Goal: Check status: Check status

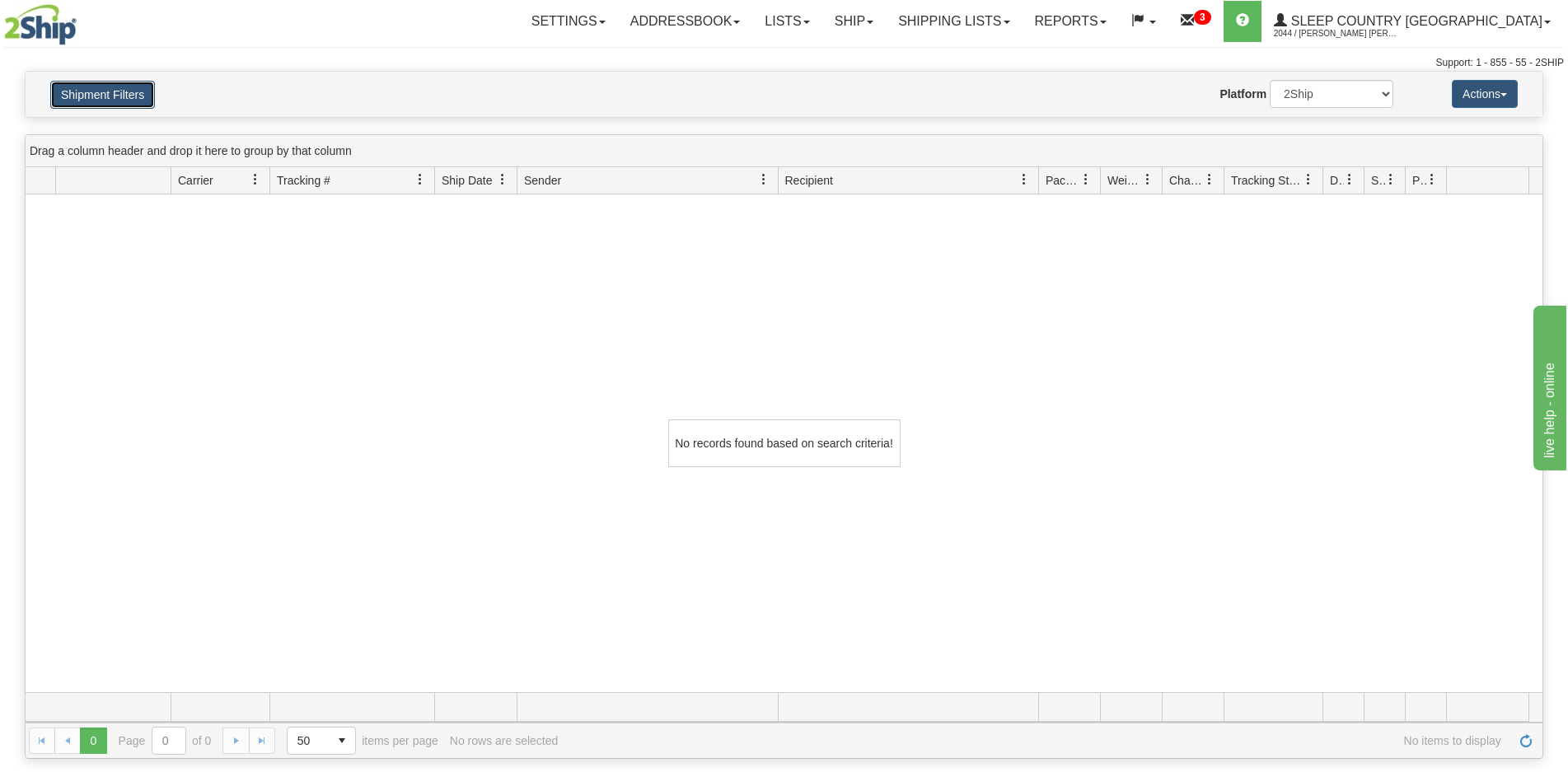
click at [151, 98] on button "Shipment Filters" at bounding box center [102, 94] width 105 height 28
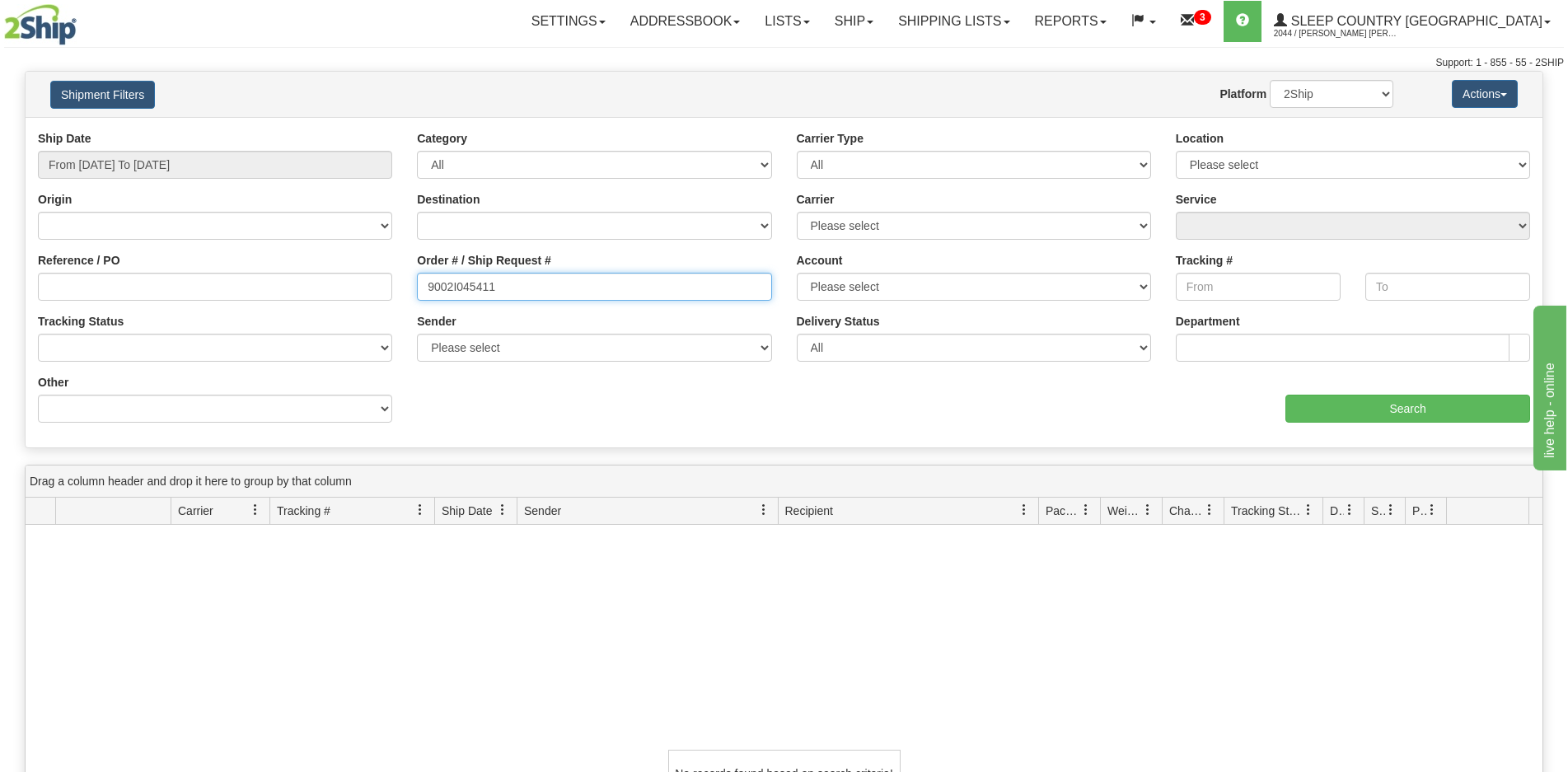
drag, startPoint x: 503, startPoint y: 288, endPoint x: 371, endPoint y: 296, distance: 132.2
click at [371, 130] on div "Reference / PO Order # / Ship Request # 9002I045411 Account Please select [GEOG…" at bounding box center [783, 130] width 1517 height 0
paste input "0I036332"
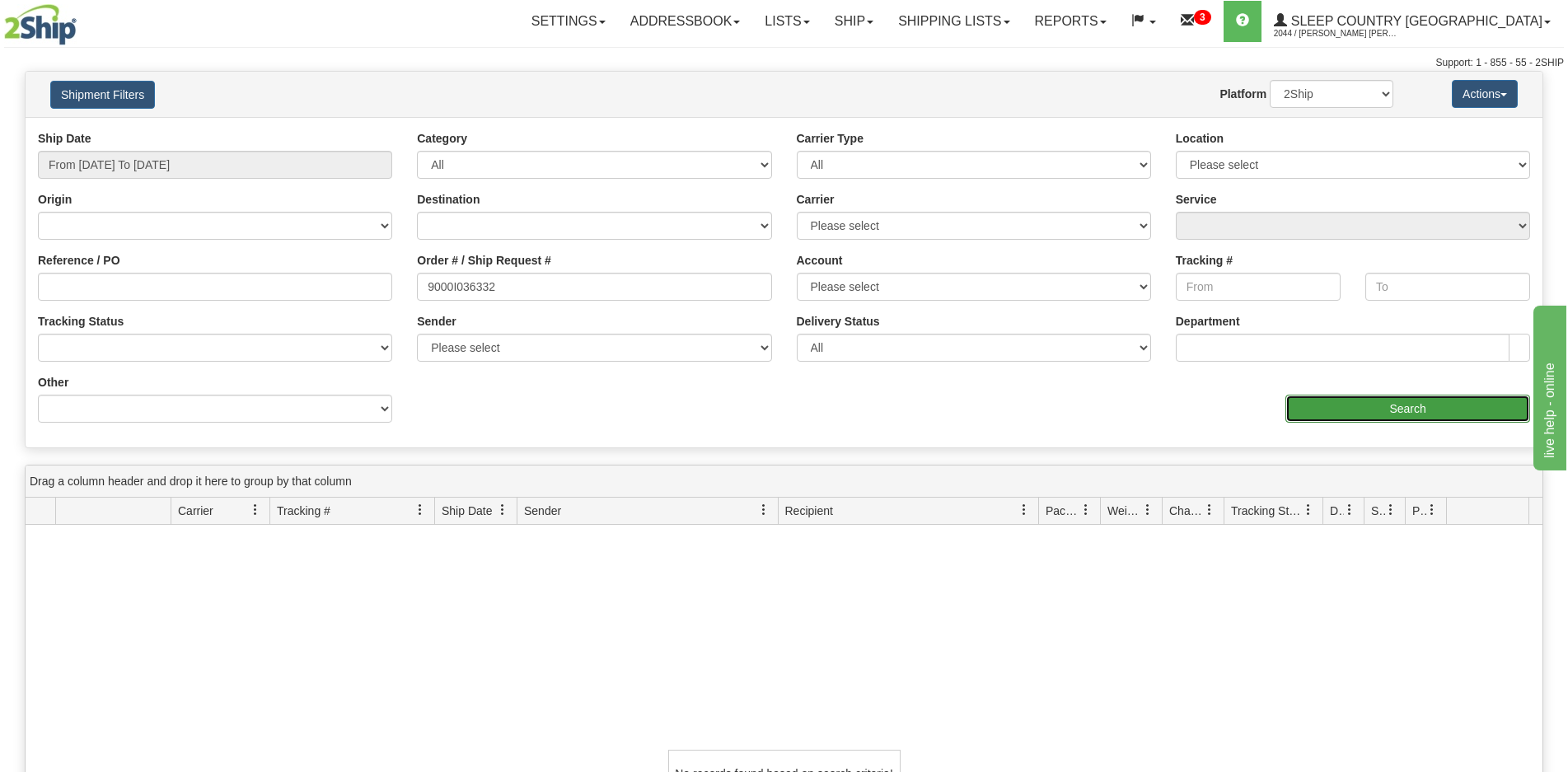
click at [1424, 404] on input "Search" at bounding box center [1408, 408] width 245 height 28
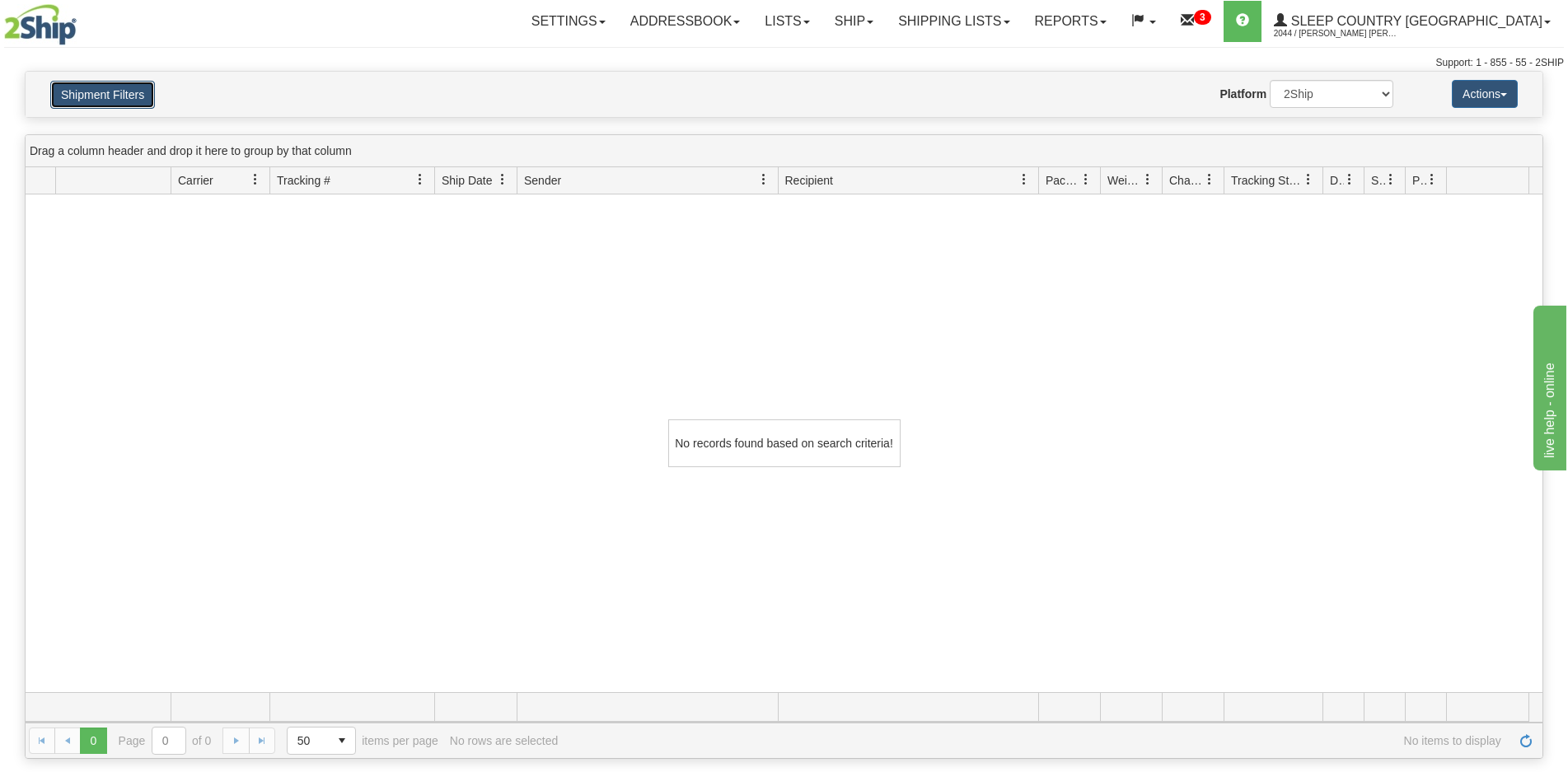
click at [144, 91] on button "Shipment Filters" at bounding box center [102, 94] width 105 height 28
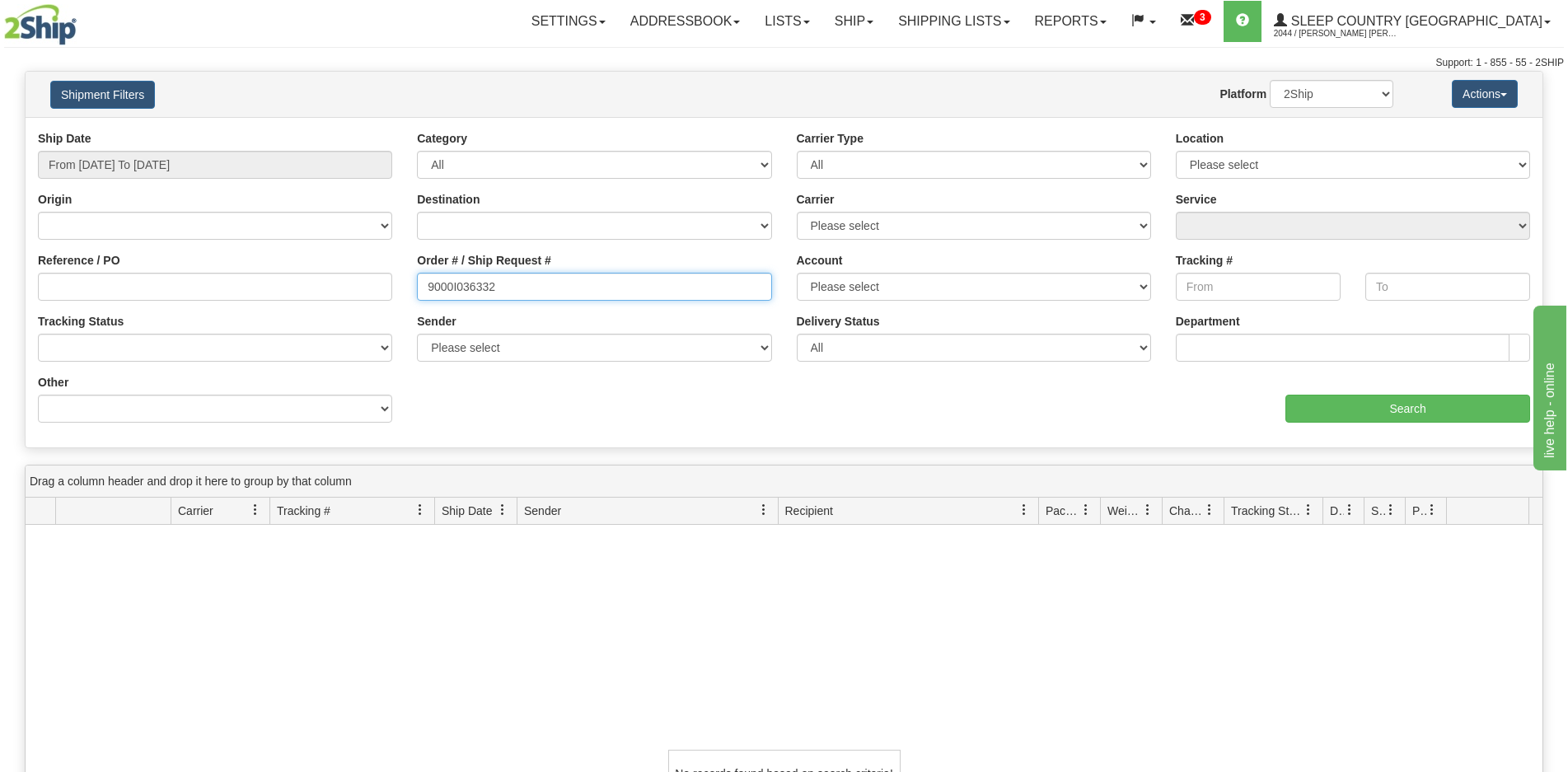
drag, startPoint x: 524, startPoint y: 291, endPoint x: 359, endPoint y: 296, distance: 165.1
click at [359, 130] on div "Reference / PO Order # / Ship Request # 9000I036332 Account Please select [GEOG…" at bounding box center [783, 130] width 1517 height 0
paste input "H936750"
type input "9000H936750"
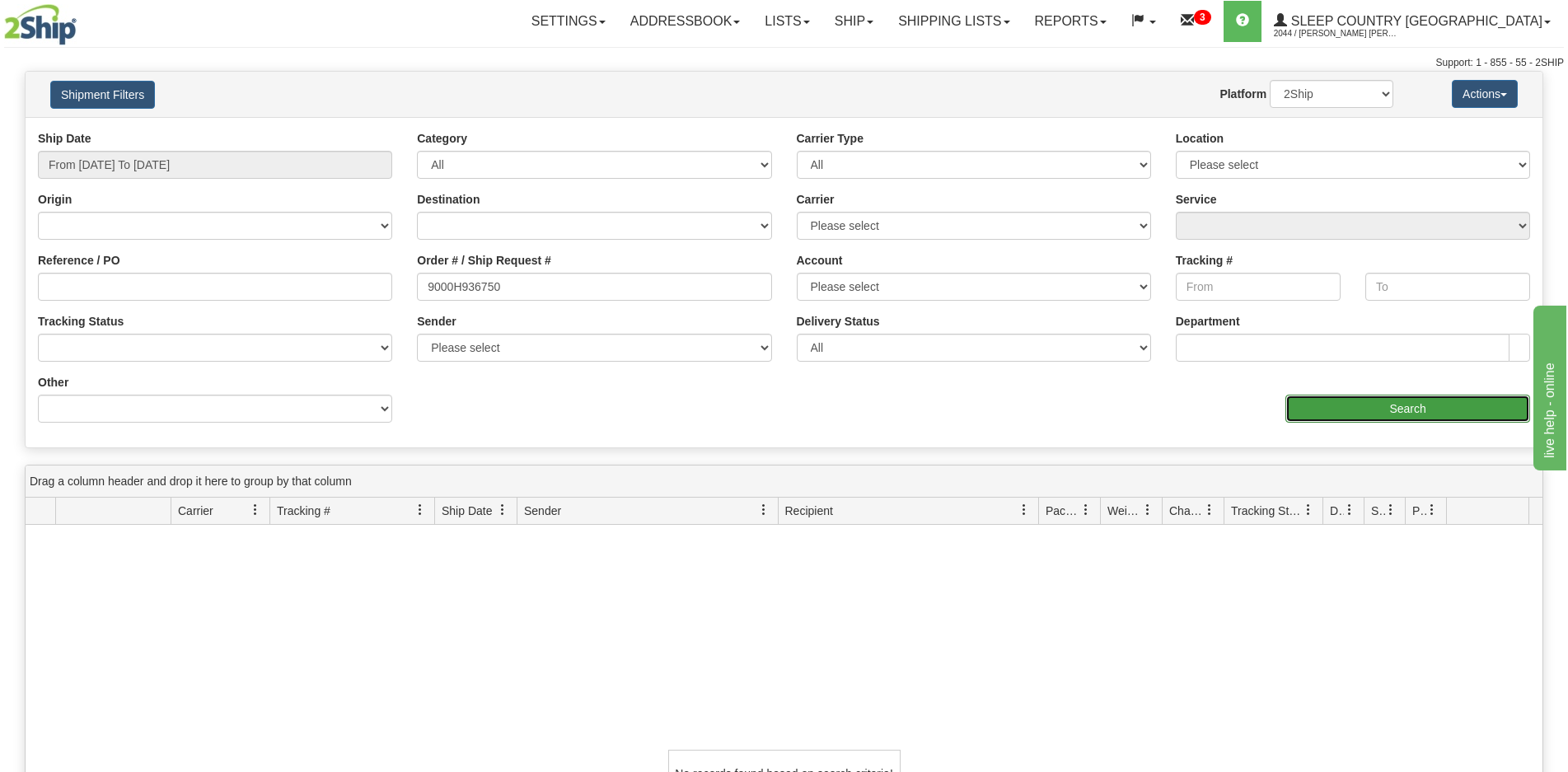
click at [1348, 404] on input "Search" at bounding box center [1408, 408] width 245 height 28
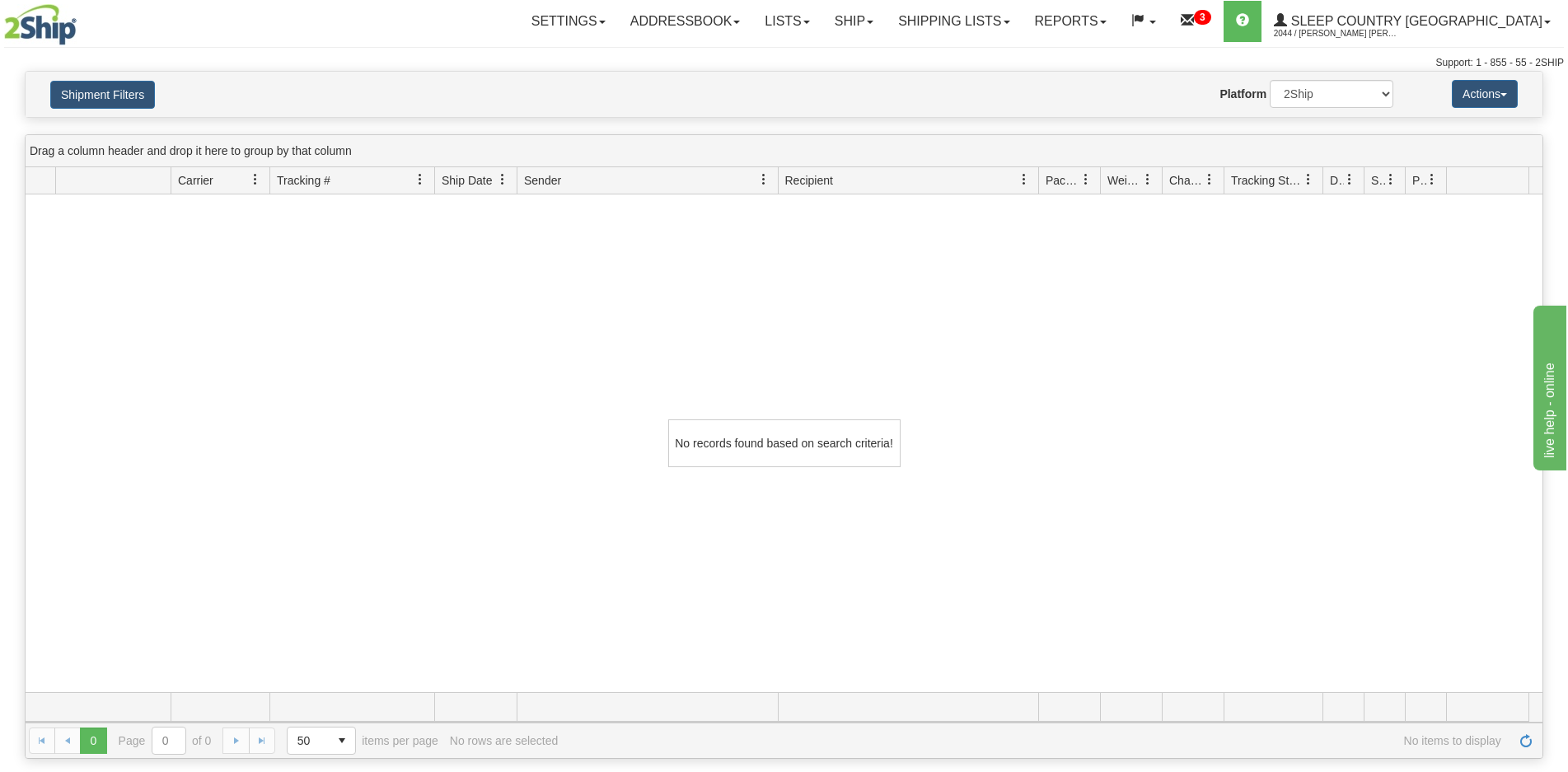
click at [101, 118] on div "Please wait... × Confirm Delete Delete Cancel × Confirm Delete Yes No Cancel × …" at bounding box center [784, 415] width 1568 height 688
click at [102, 105] on button "Shipment Filters" at bounding box center [102, 94] width 105 height 28
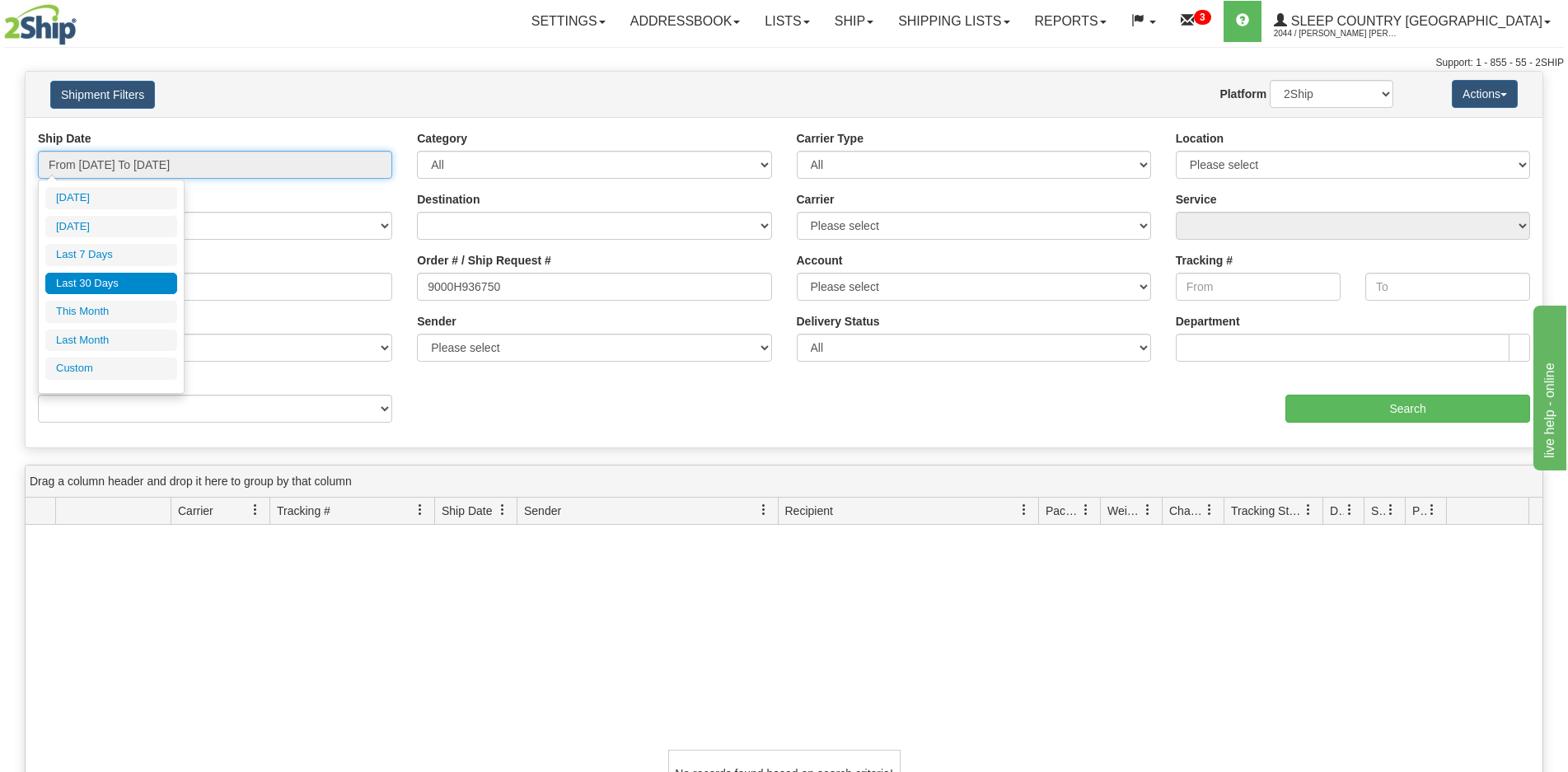
click at [90, 166] on input "From [DATE] To [DATE]" at bounding box center [214, 164] width 354 height 28
click at [96, 333] on li "Last Month" at bounding box center [111, 341] width 132 height 23
type input "From [DATE] To [DATE]"
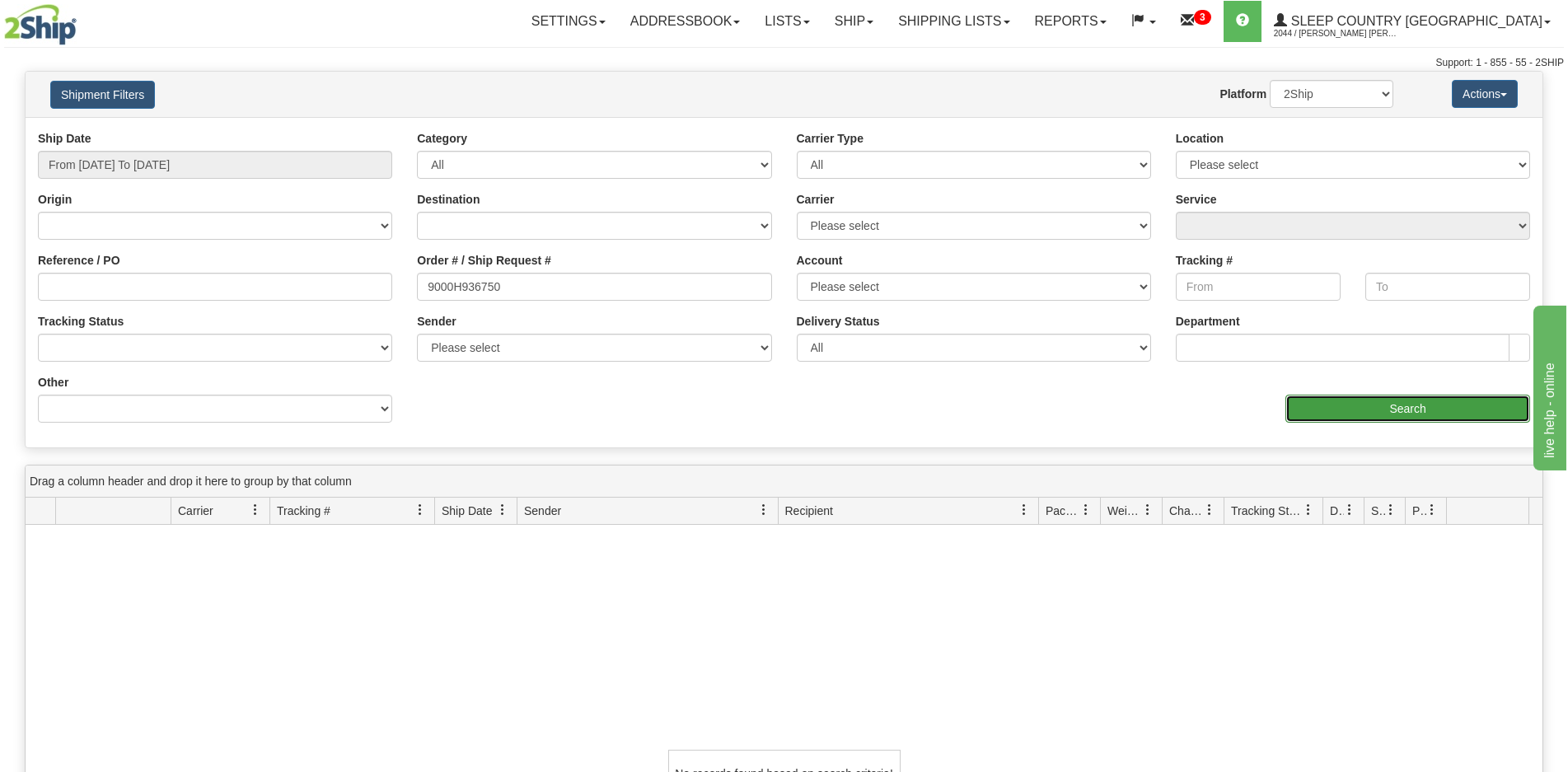
click at [1363, 398] on input "Search" at bounding box center [1408, 408] width 245 height 28
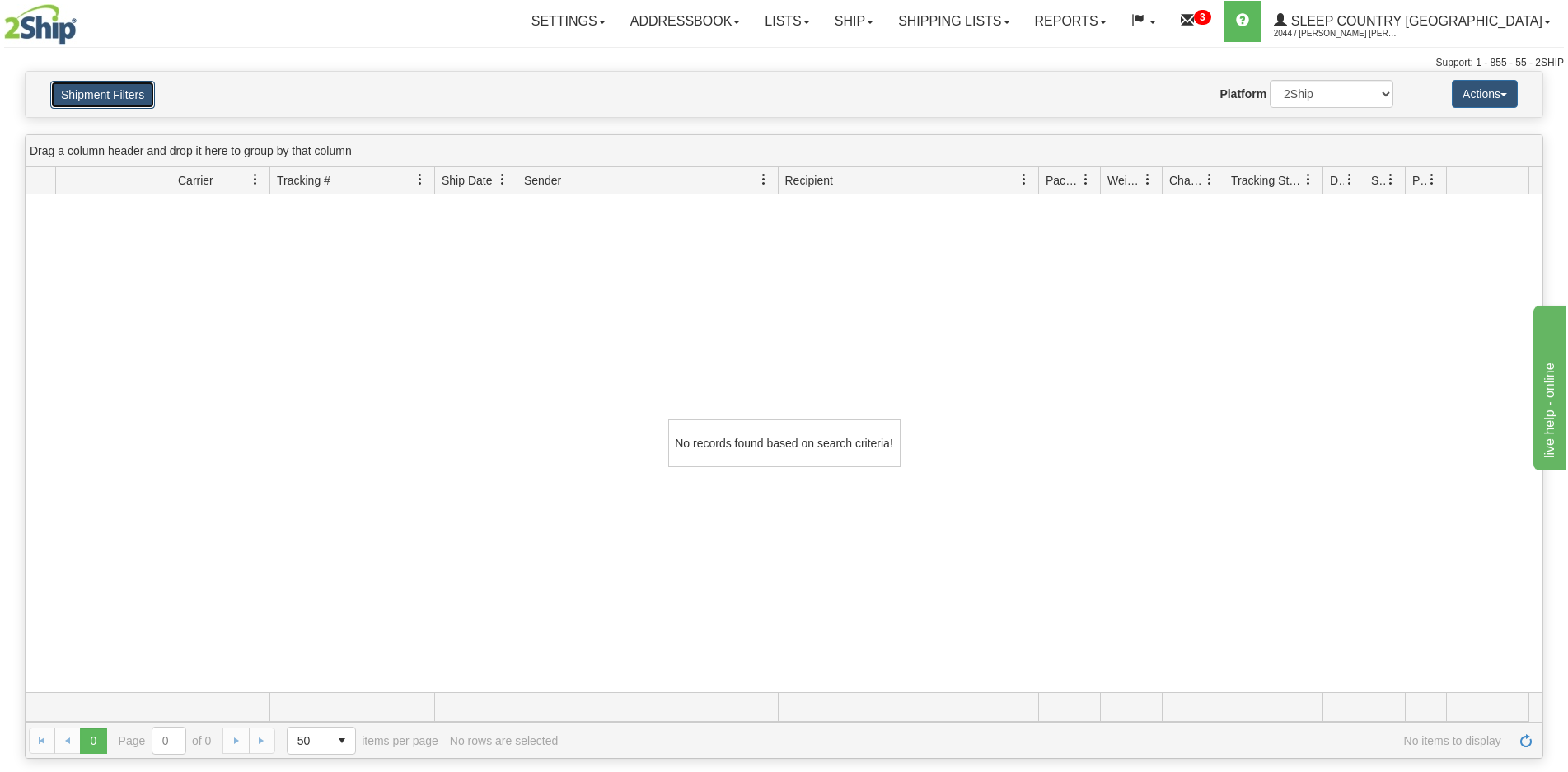
click at [95, 103] on button "Shipment Filters" at bounding box center [102, 94] width 105 height 28
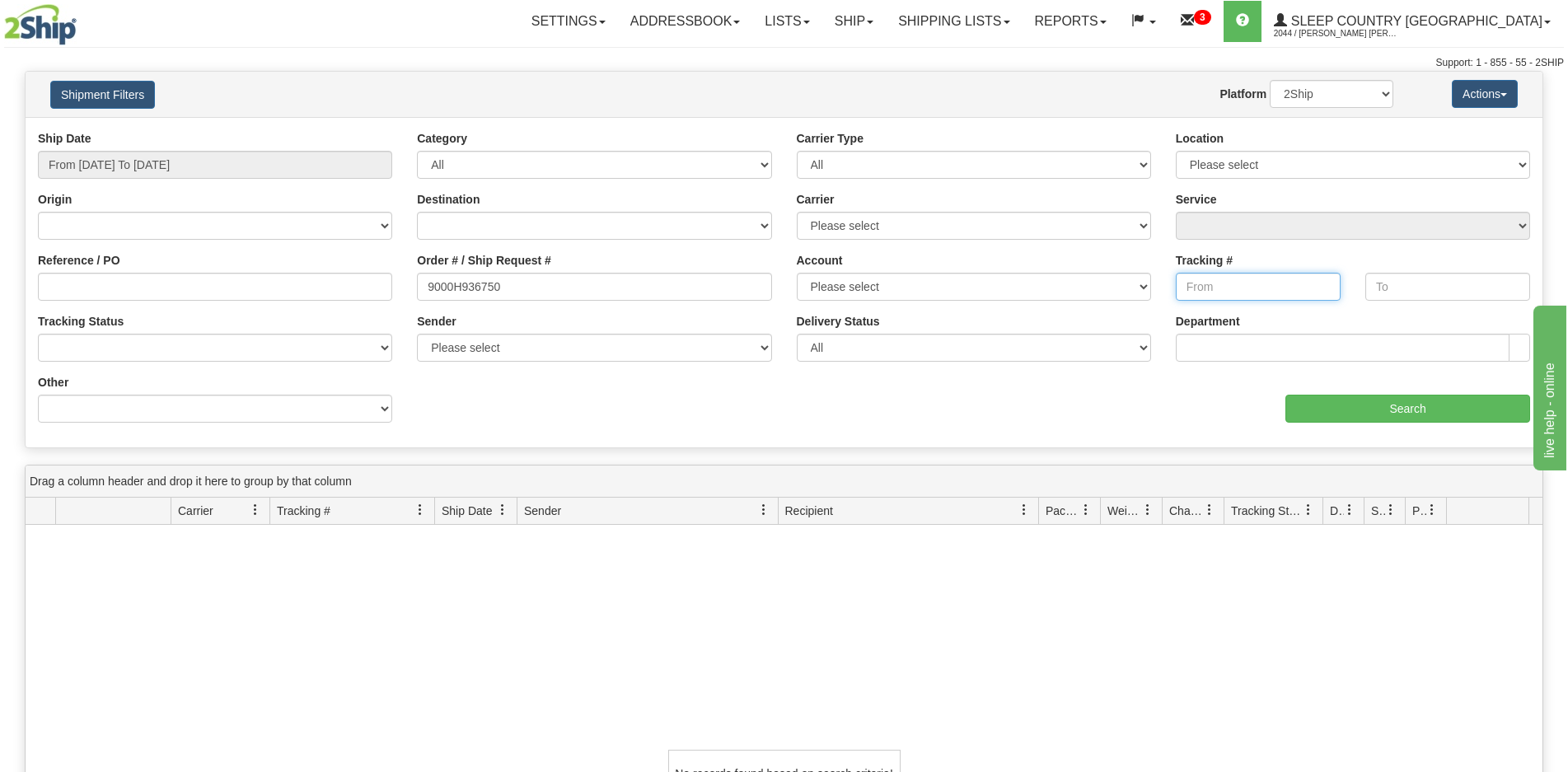
click at [1248, 280] on input "Tracking #" at bounding box center [1258, 286] width 165 height 28
paste input "392806676960"
type input "392806676960"
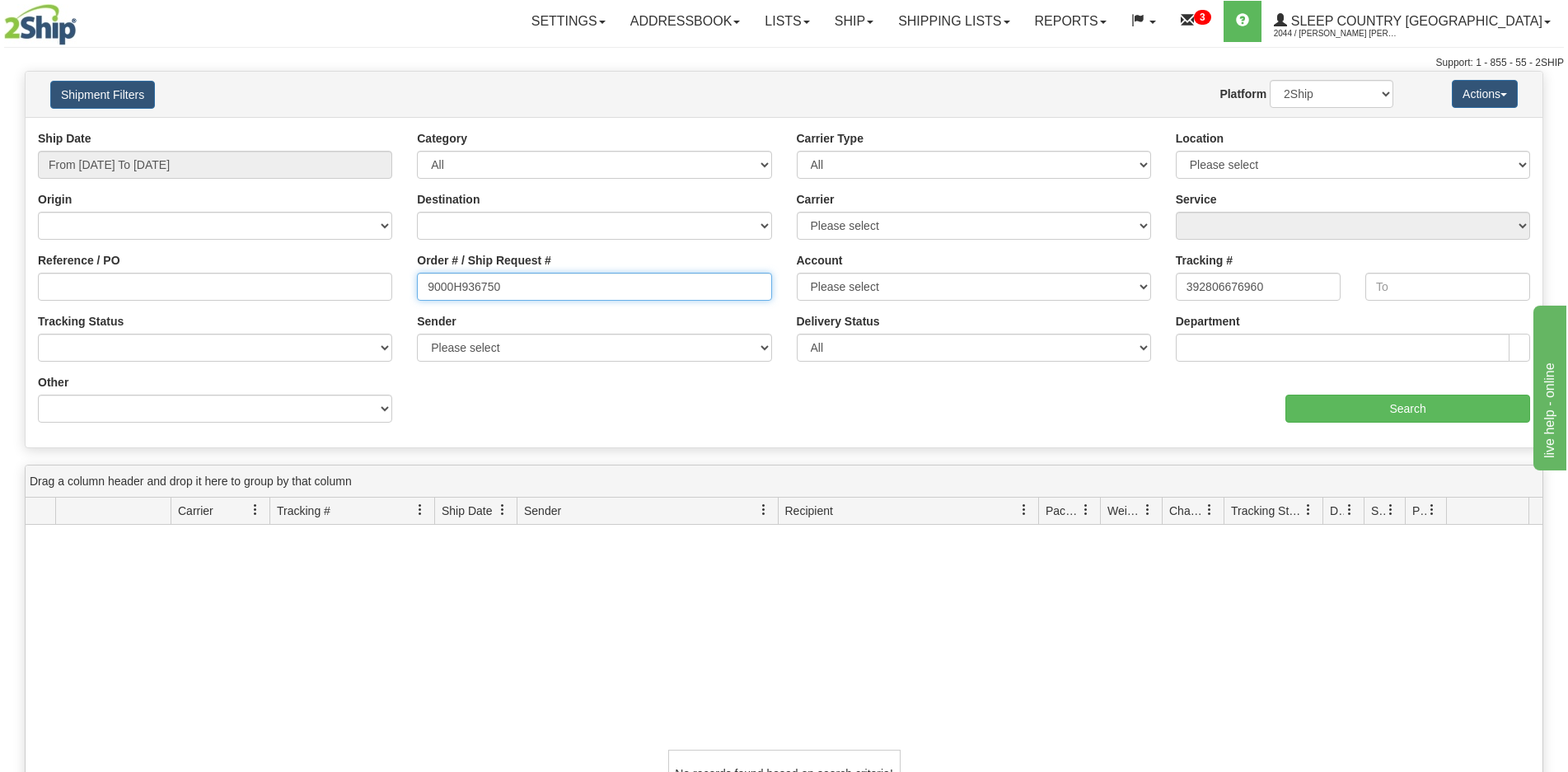
drag, startPoint x: 519, startPoint y: 294, endPoint x: 320, endPoint y: 307, distance: 199.4
click at [320, 130] on div "Reference / PO Order # / Ship Request # 9000H936750 Account Please select [GEOG…" at bounding box center [783, 130] width 1517 height 0
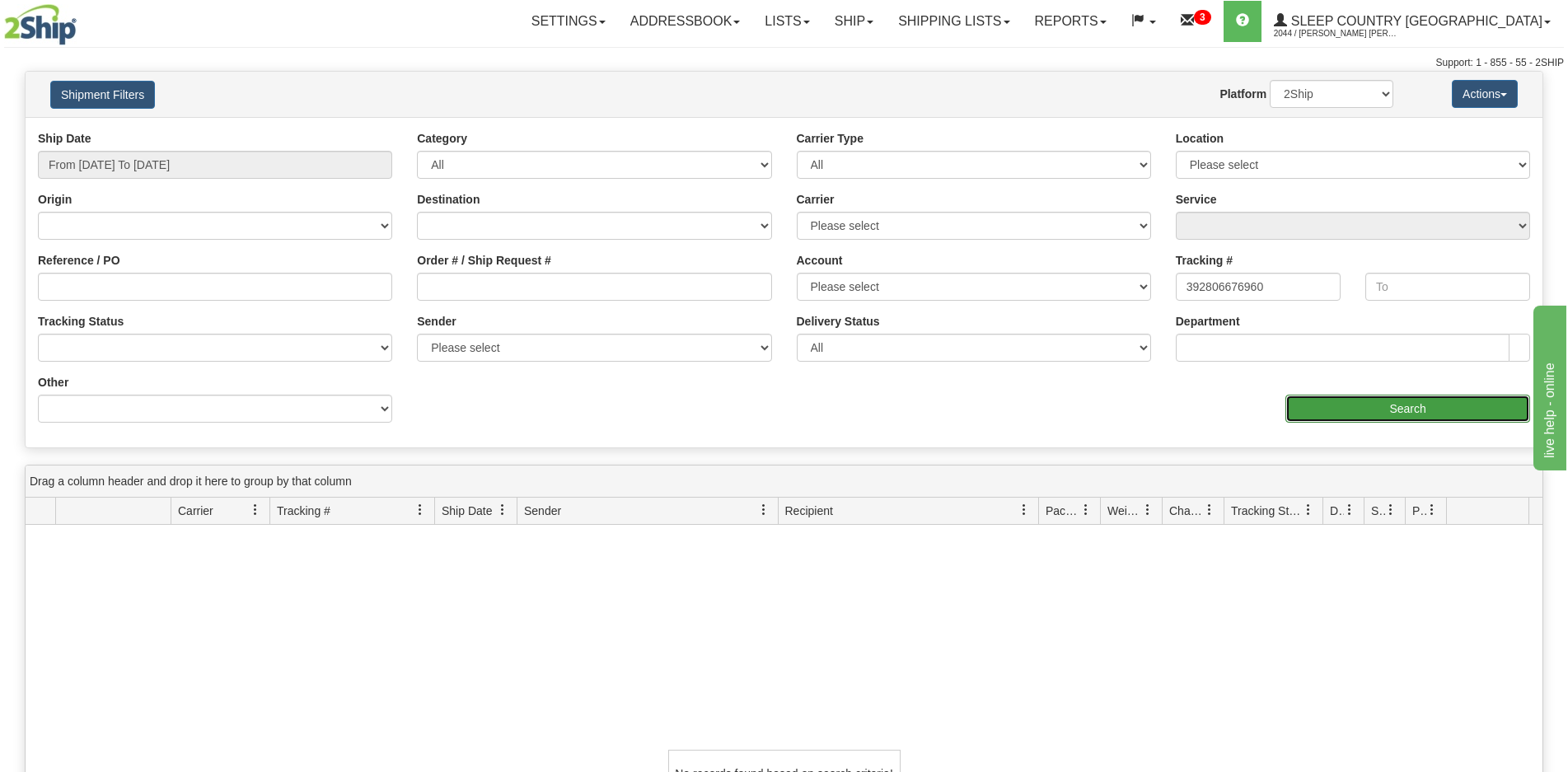
click at [1338, 419] on input "Search" at bounding box center [1408, 408] width 245 height 28
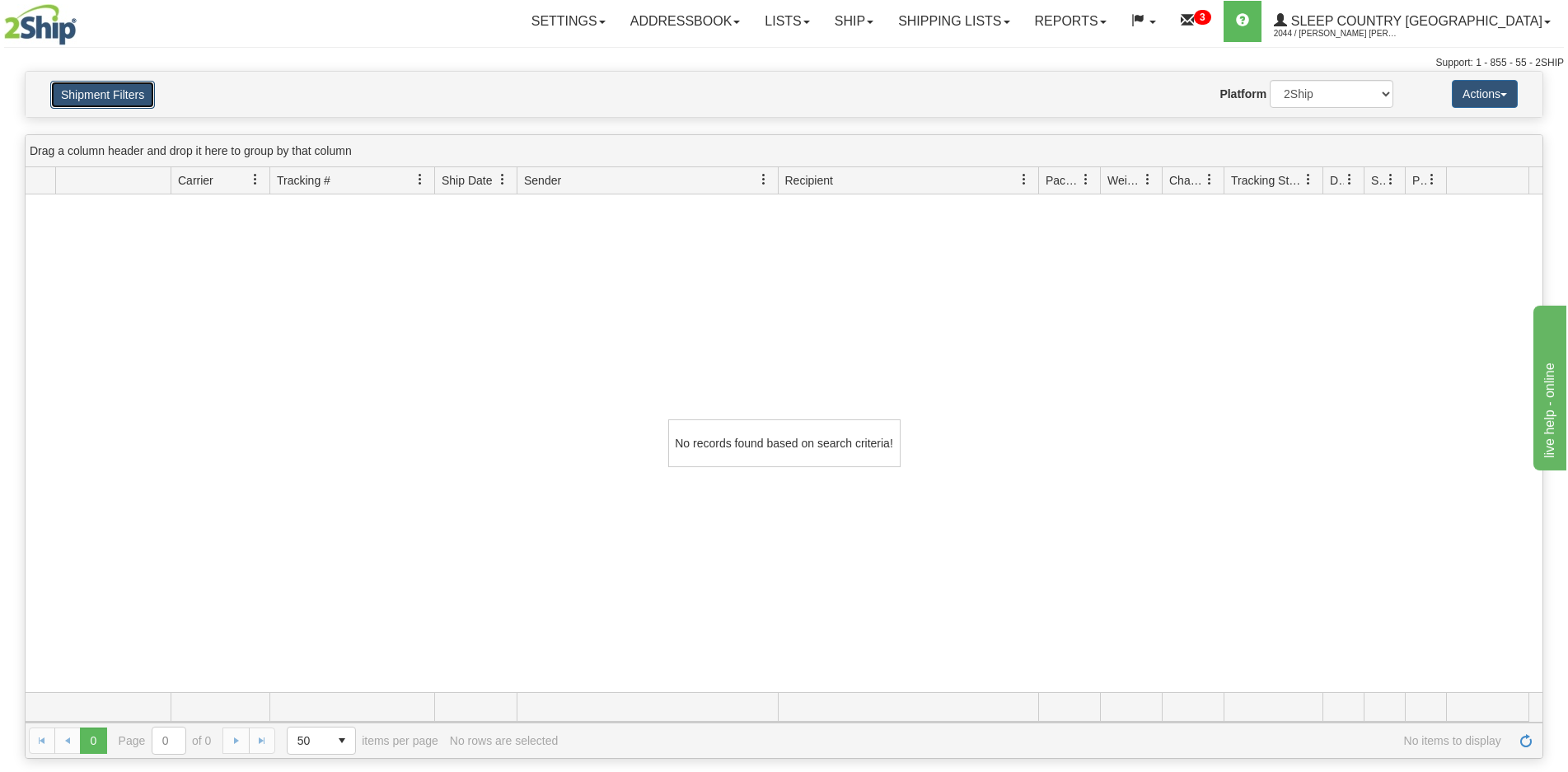
click at [95, 102] on button "Shipment Filters" at bounding box center [102, 94] width 105 height 28
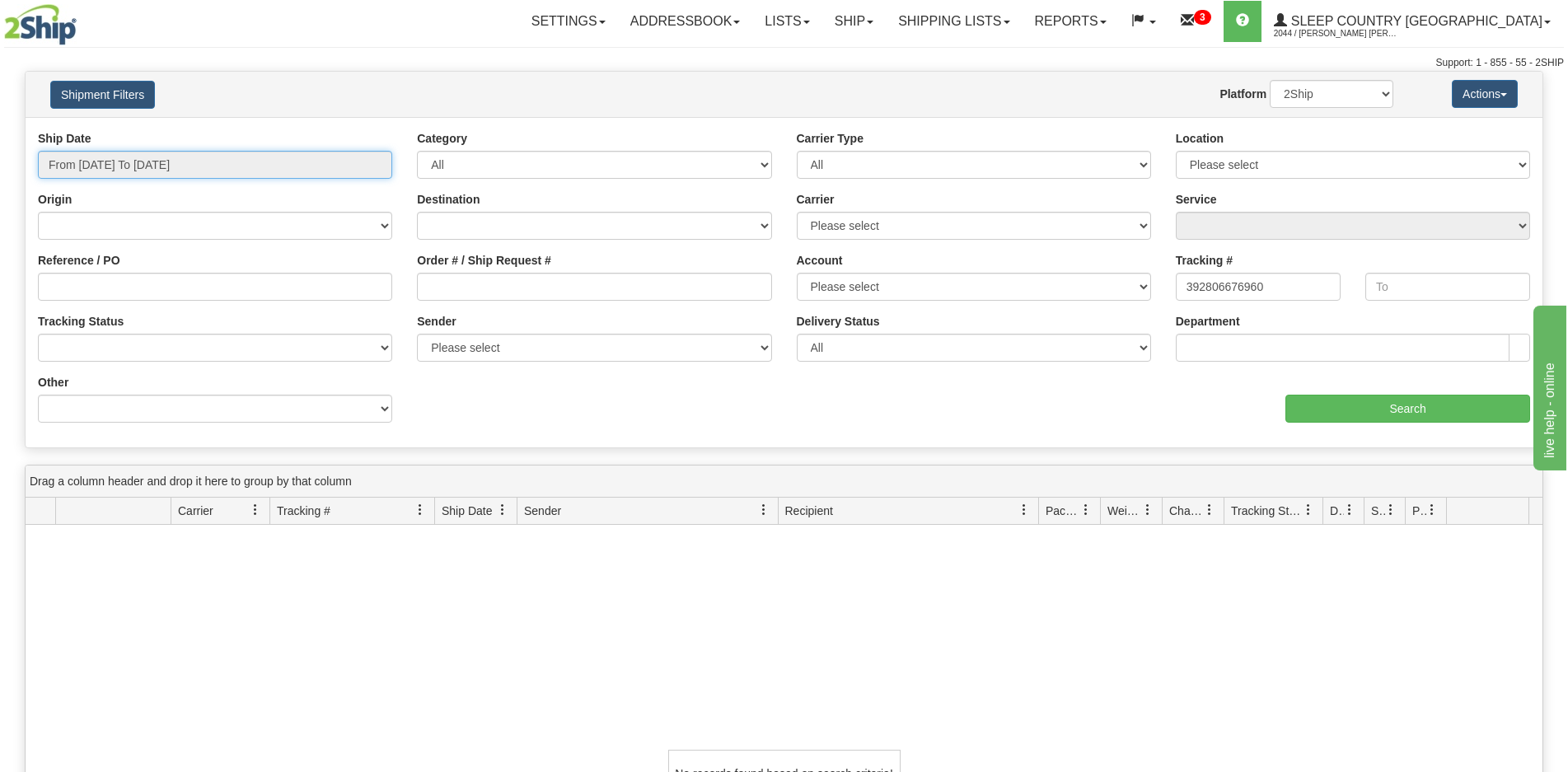
click at [230, 165] on input "From [DATE] To [DATE]" at bounding box center [214, 164] width 354 height 28
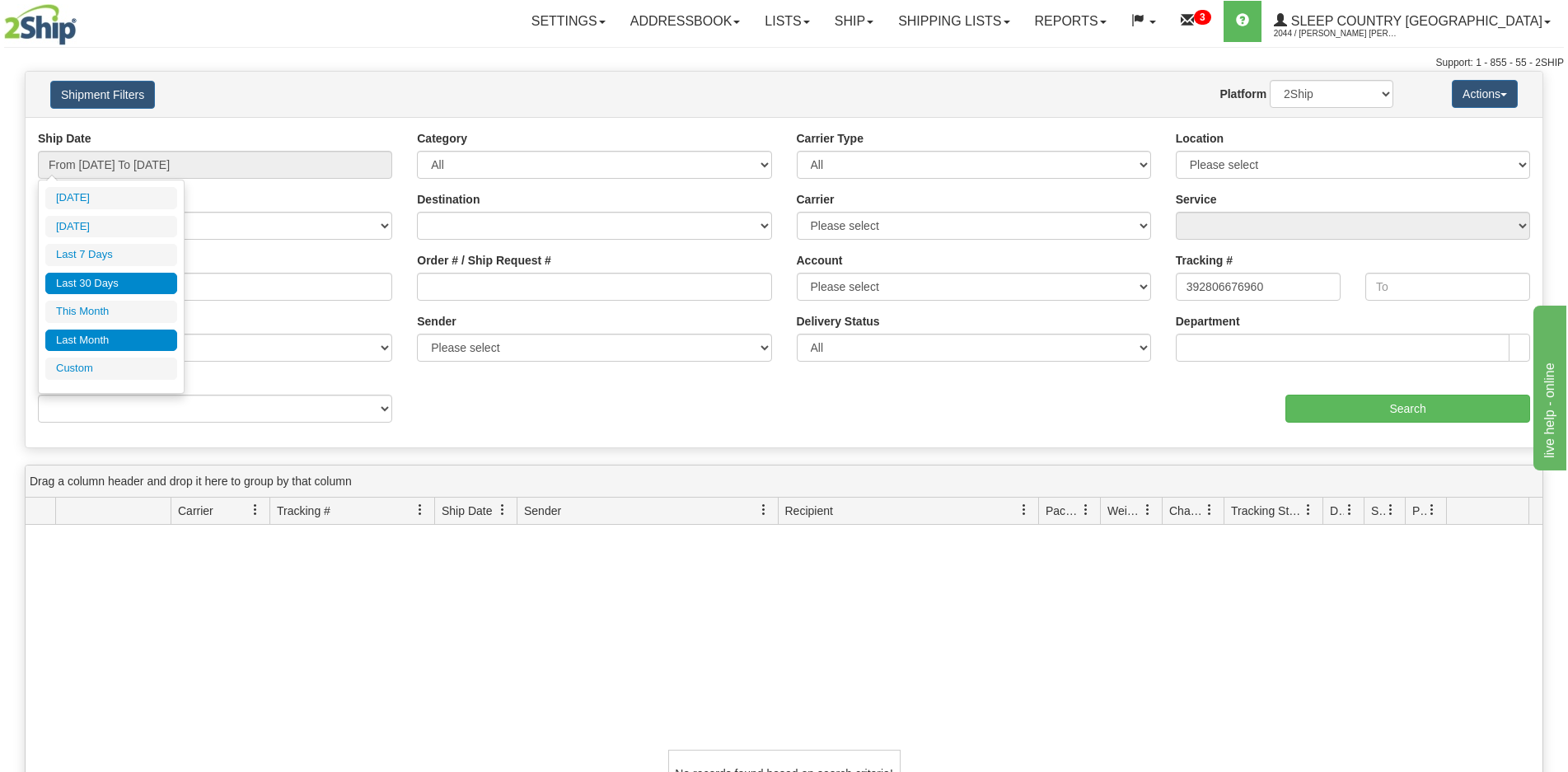
click at [92, 275] on li "Last 30 Days" at bounding box center [111, 284] width 132 height 23
type input "From [DATE] To [DATE]"
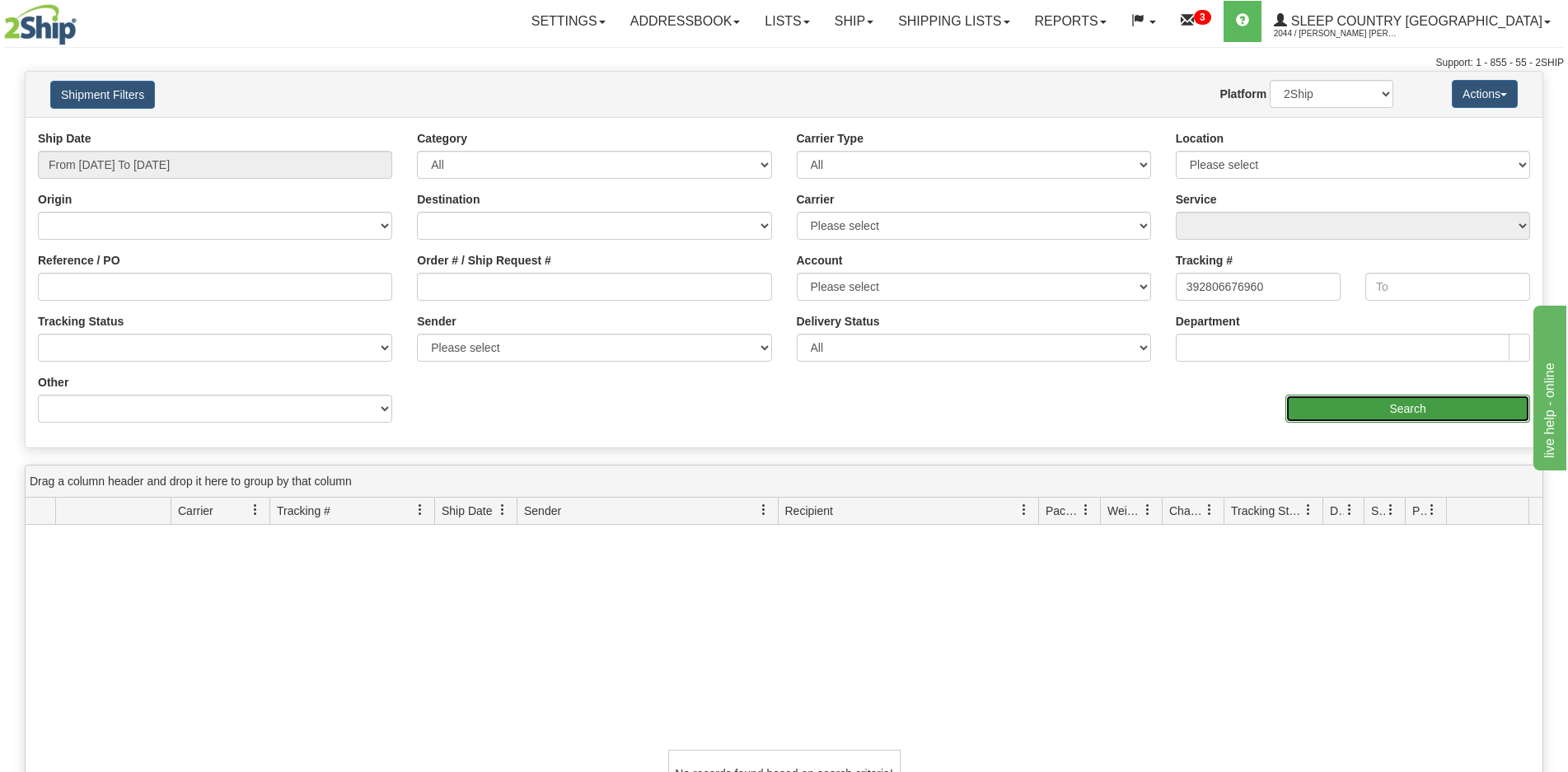
click at [1402, 407] on input "Search" at bounding box center [1408, 408] width 245 height 28
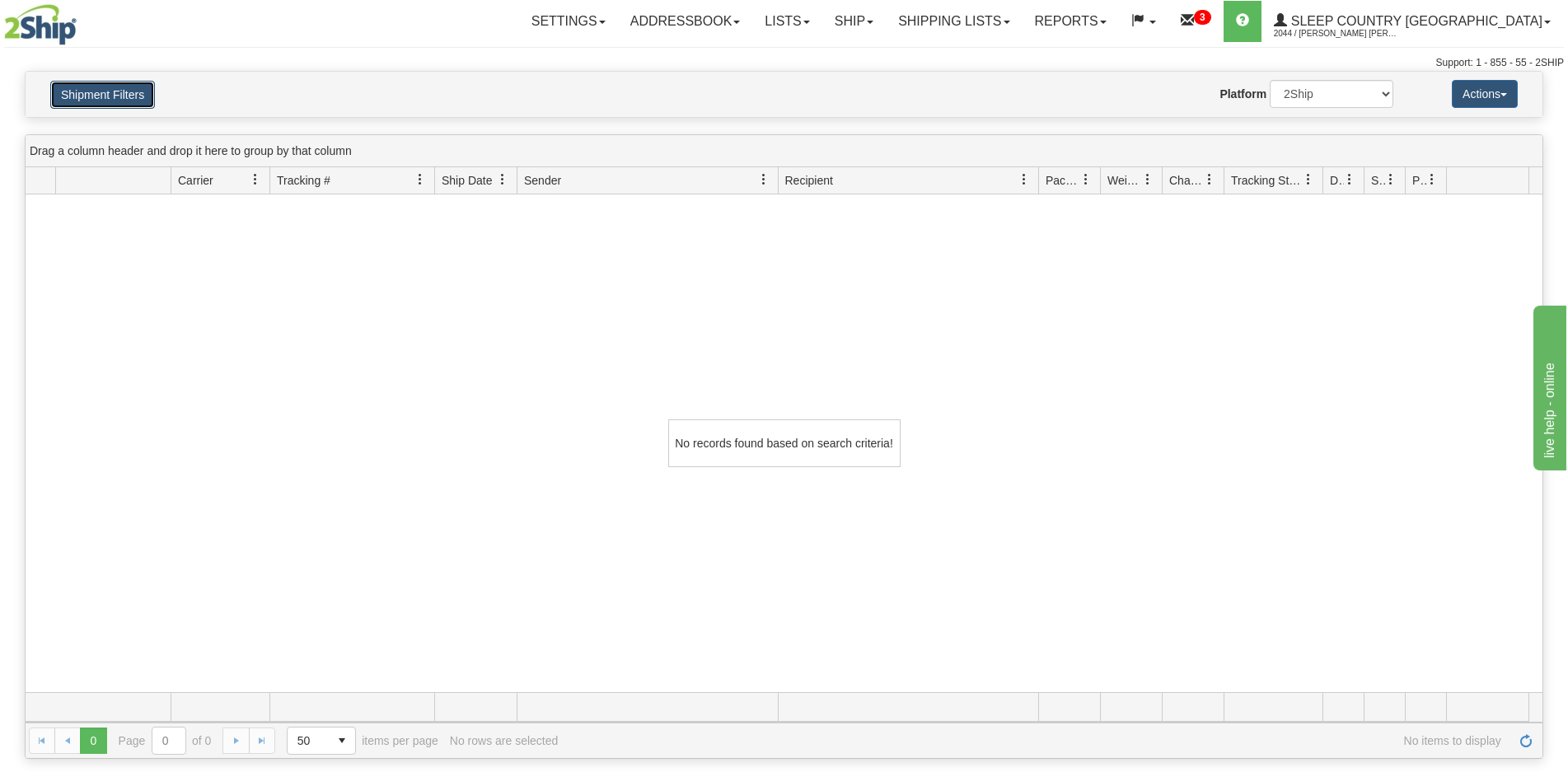
click at [95, 96] on button "Shipment Filters" at bounding box center [102, 94] width 105 height 28
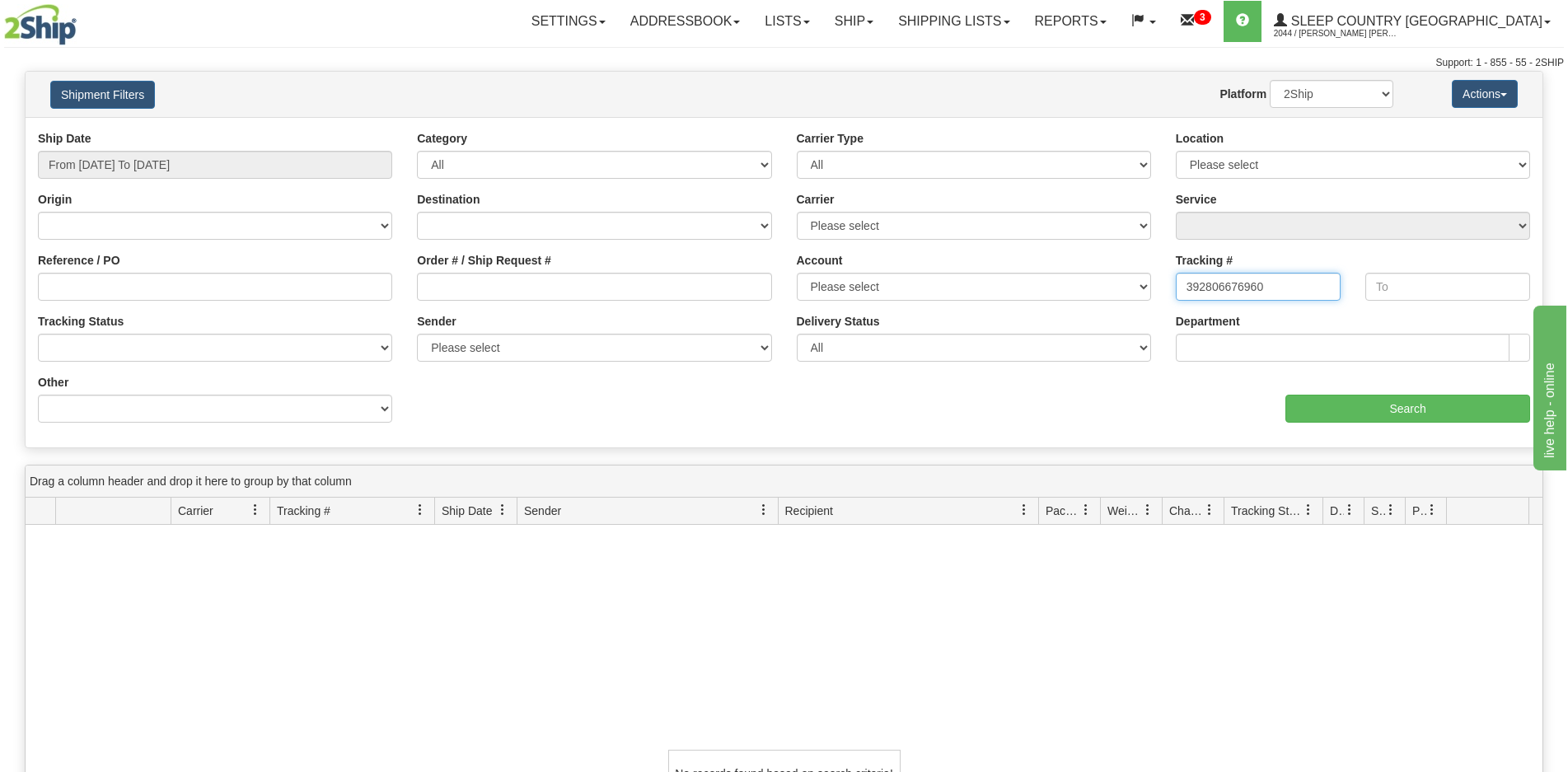
drag, startPoint x: 1282, startPoint y: 284, endPoint x: 1070, endPoint y: 298, distance: 212.5
click at [1070, 298] on div "Ship Date From [DATE] To [DATE] Category All Inbound Outbound Carrier Type All …" at bounding box center [783, 282] width 1517 height 305
click at [1448, 273] on input "text" at bounding box center [1447, 286] width 165 height 28
paste input "392806676960"
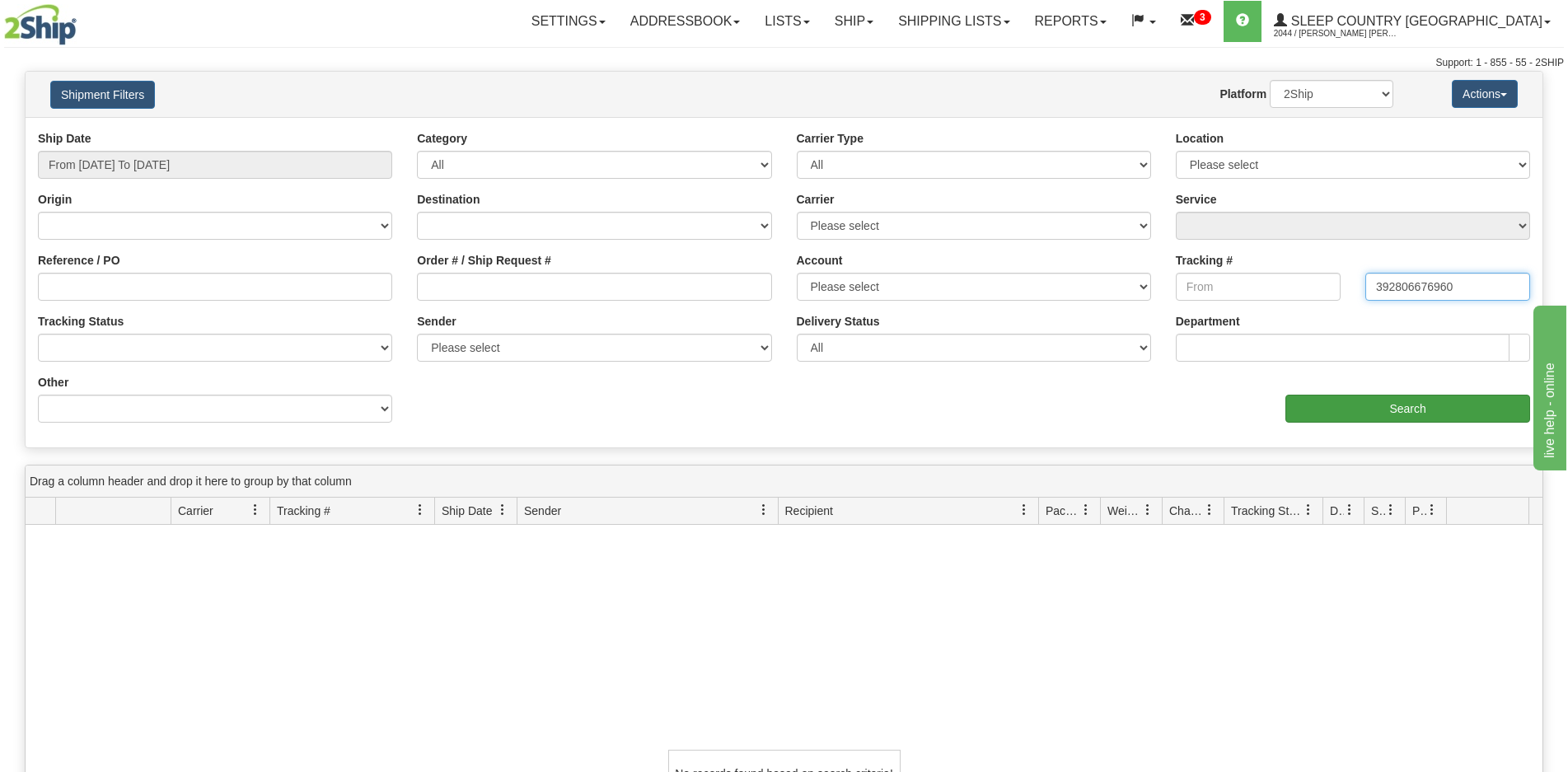
type input "392806676960"
click at [1404, 404] on input "Search" at bounding box center [1408, 408] width 245 height 28
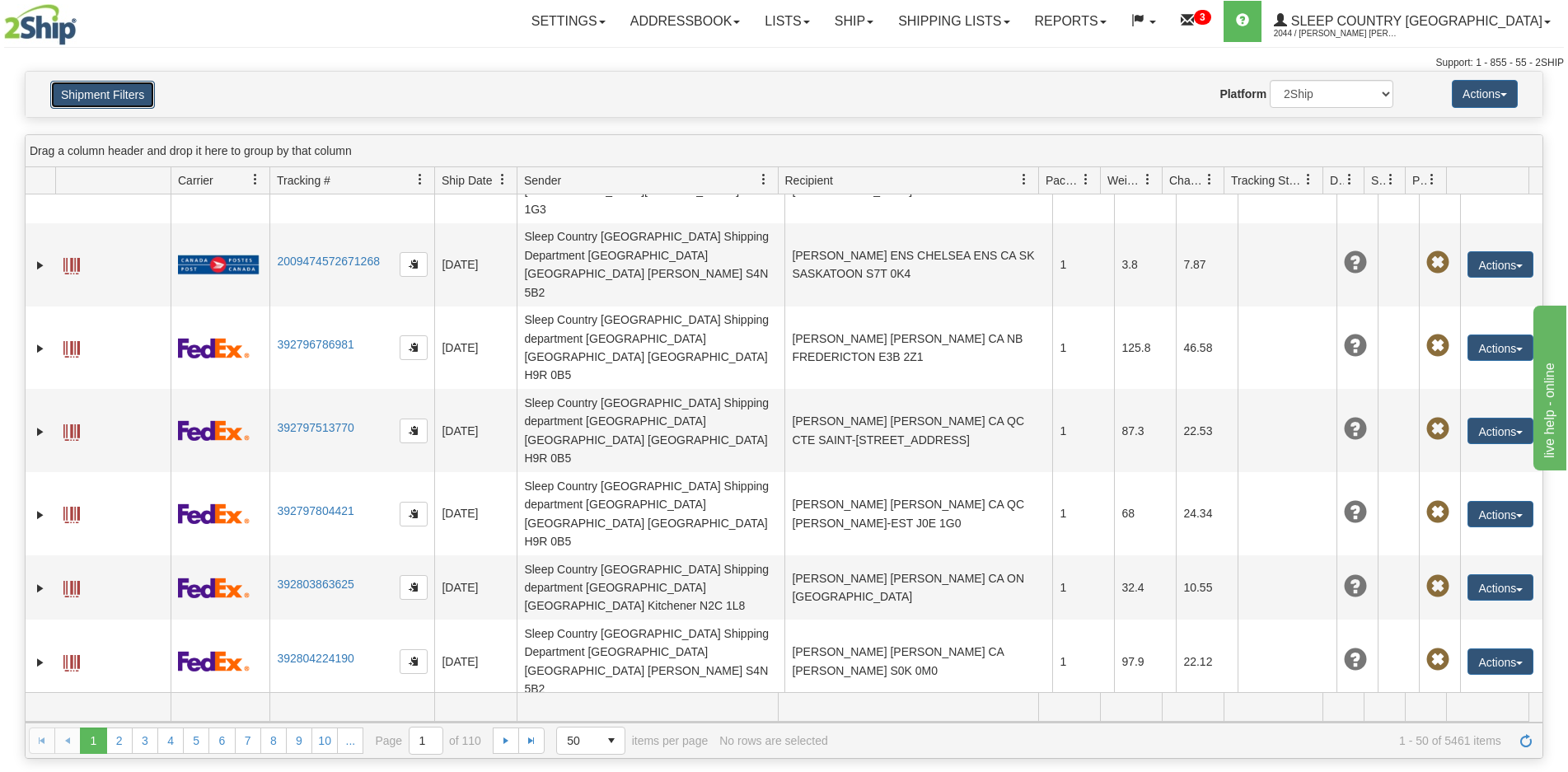
click at [110, 94] on button "Shipment Filters" at bounding box center [102, 94] width 105 height 28
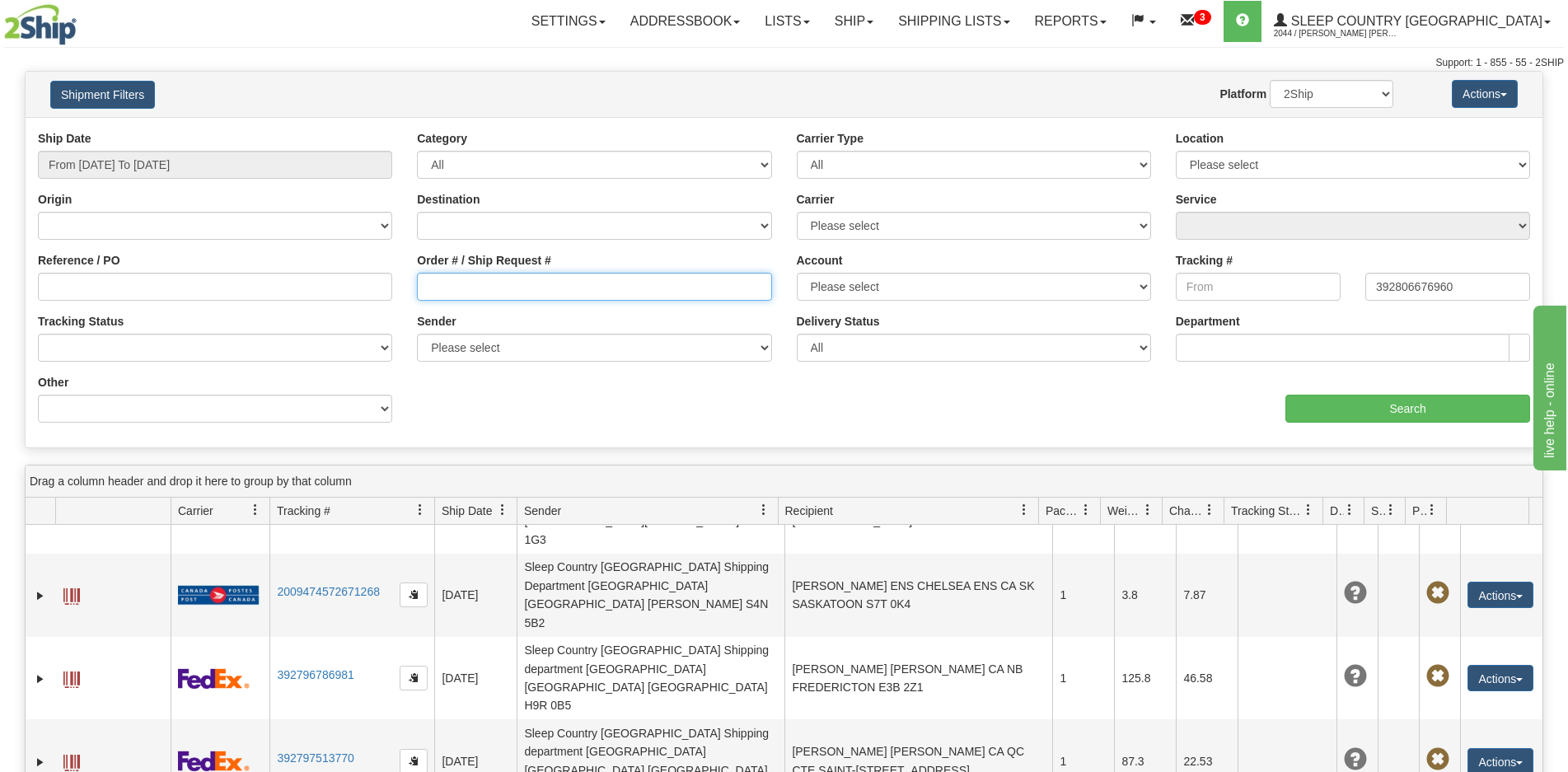
click at [499, 287] on input "Order # / Ship Request #" at bounding box center [594, 286] width 354 height 28
paste input "9007I039952"
type input "9007I039952"
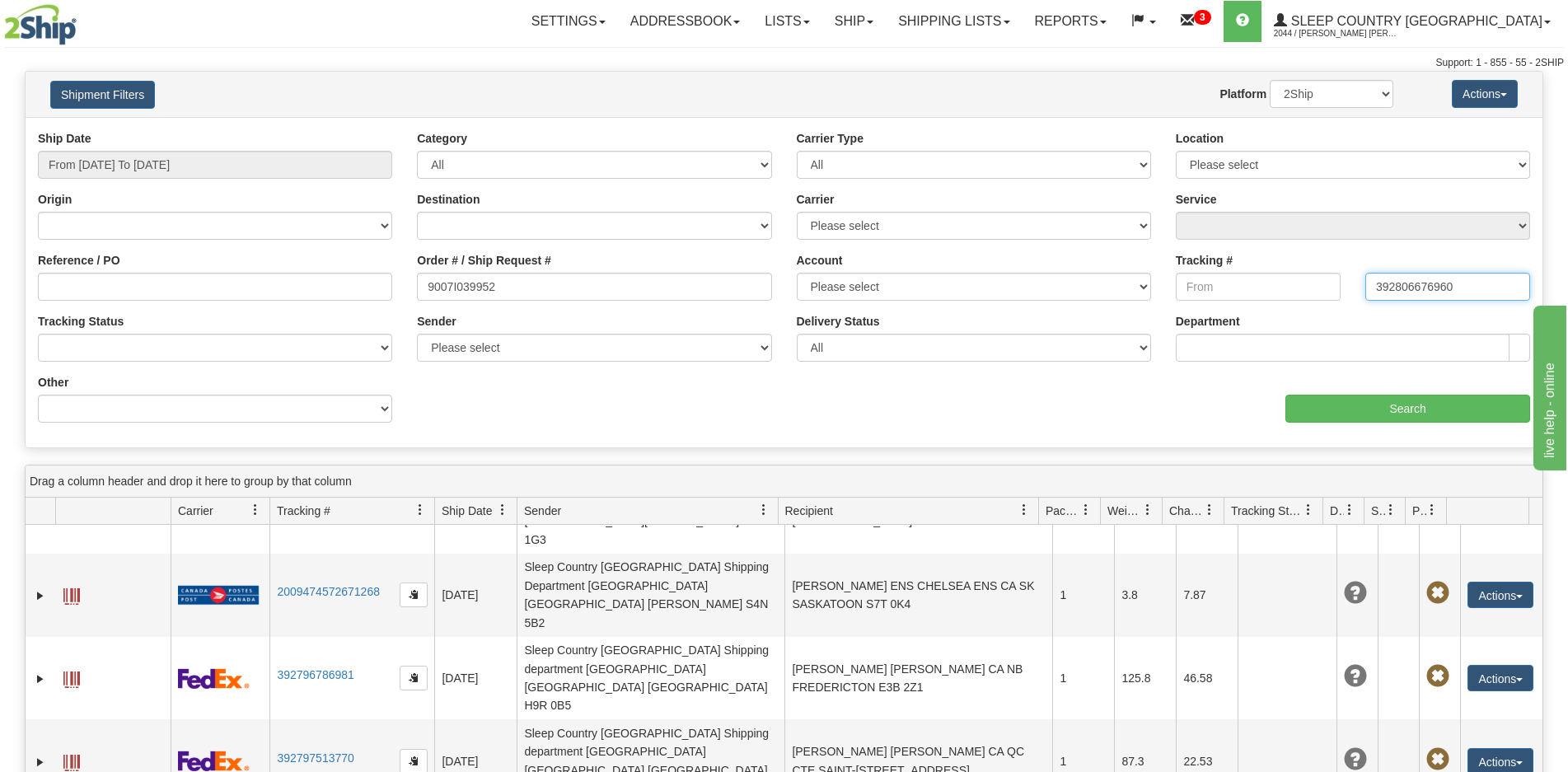
drag, startPoint x: 1475, startPoint y: 286, endPoint x: 1299, endPoint y: 286, distance: 176.0
click at [1302, 286] on div "Tracking # Tracking To 392806676960" at bounding box center [1353, 282] width 379 height 61
click at [119, 162] on input "From [DATE] To [DATE]" at bounding box center [214, 164] width 354 height 28
click at [339, 100] on div "Website Agent Nothing selected Client User Platform 2Ship Imported" at bounding box center [846, 93] width 1119 height 28
click at [1351, 401] on input "Search" at bounding box center [1408, 408] width 245 height 28
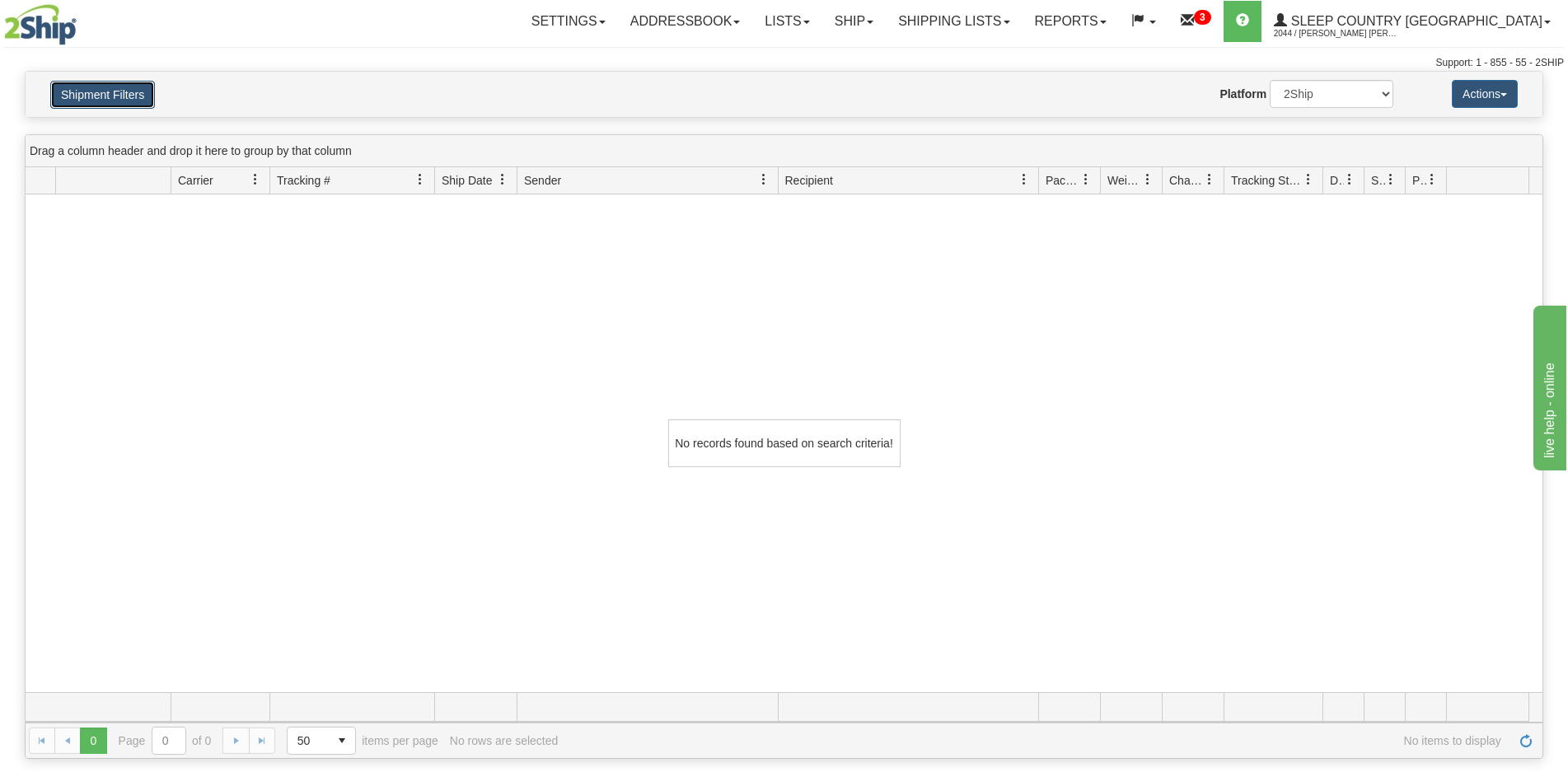
click at [105, 83] on button "Shipment Filters" at bounding box center [102, 94] width 105 height 28
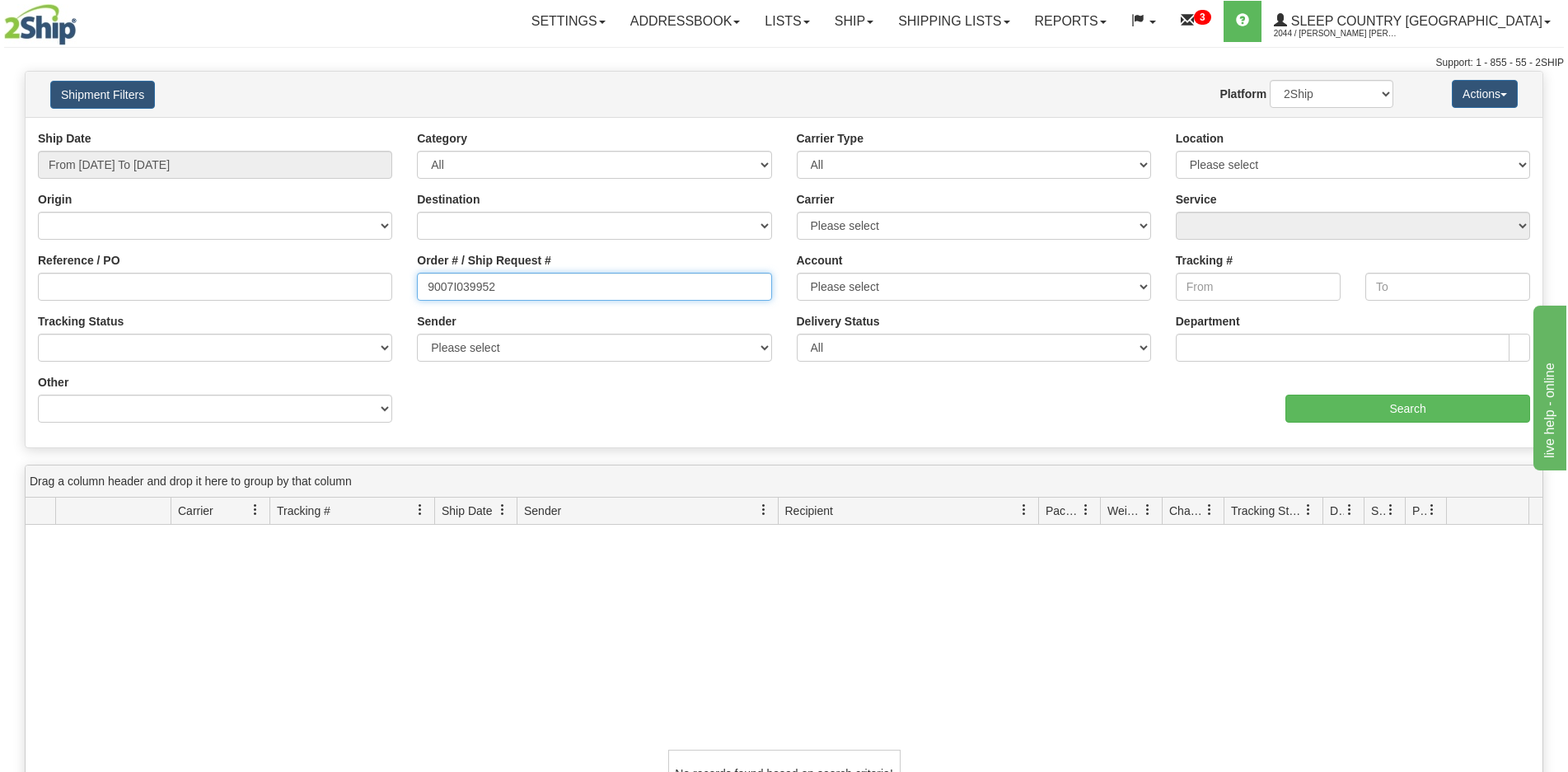
click at [555, 290] on input "9007I039952" at bounding box center [594, 286] width 354 height 28
click at [427, 284] on input "9007I039952" at bounding box center [594, 286] width 354 height 28
